Goal: Task Accomplishment & Management: Complete application form

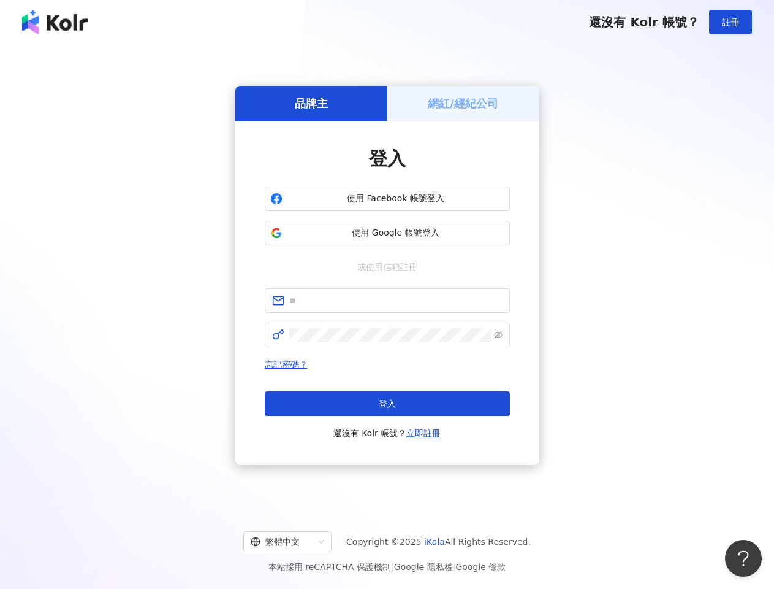
click at [731, 22] on span "註冊" at bounding box center [730, 22] width 17 height 10
click at [312, 103] on h5 "品牌主" at bounding box center [311, 103] width 33 height 15
click at [464, 103] on h5 "網紅/經紀公司" at bounding box center [463, 103] width 71 height 15
click at [388, 199] on span "使用 Facebook 帳號登入" at bounding box center [396, 199] width 217 height 12
click at [388, 233] on span "使用 Google 帳號登入" at bounding box center [396, 233] width 217 height 12
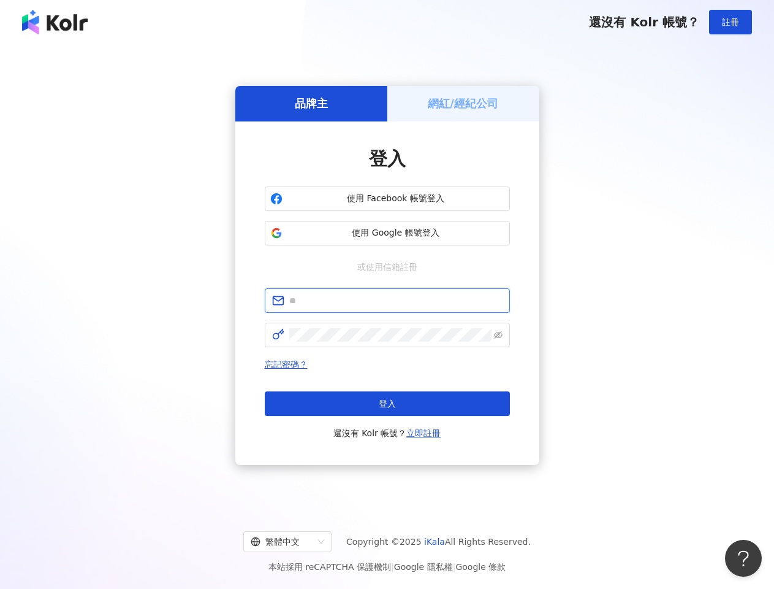
click at [388, 300] on input "text" at bounding box center [395, 300] width 213 height 13
click at [499, 335] on icon "eye-invisible" at bounding box center [498, 335] width 9 height 9
